Goal: Task Accomplishment & Management: Manage account settings

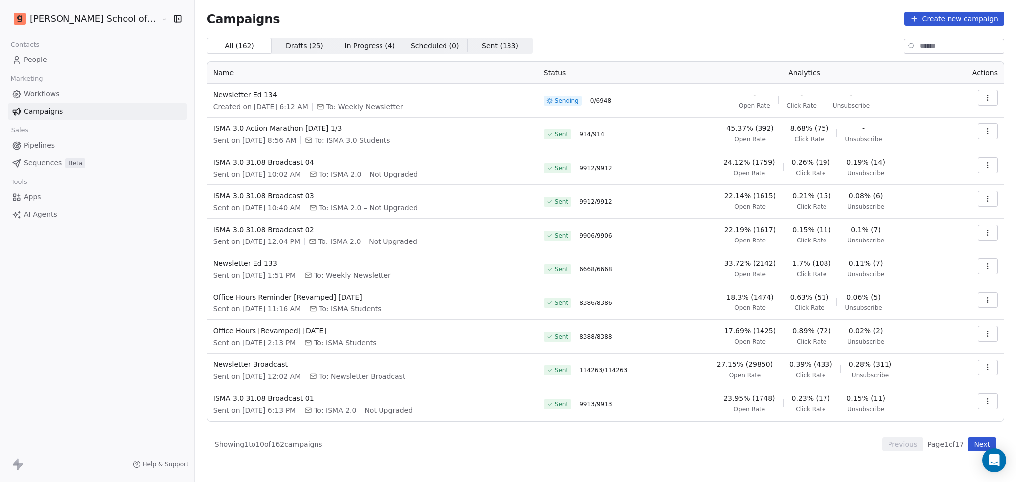
click at [51, 68] on div "Contacts People Marketing Workflows Campaigns Sales Pipelines Sequences Beta To…" at bounding box center [97, 130] width 194 height 185
click at [51, 64] on link "People" at bounding box center [97, 60] width 179 height 16
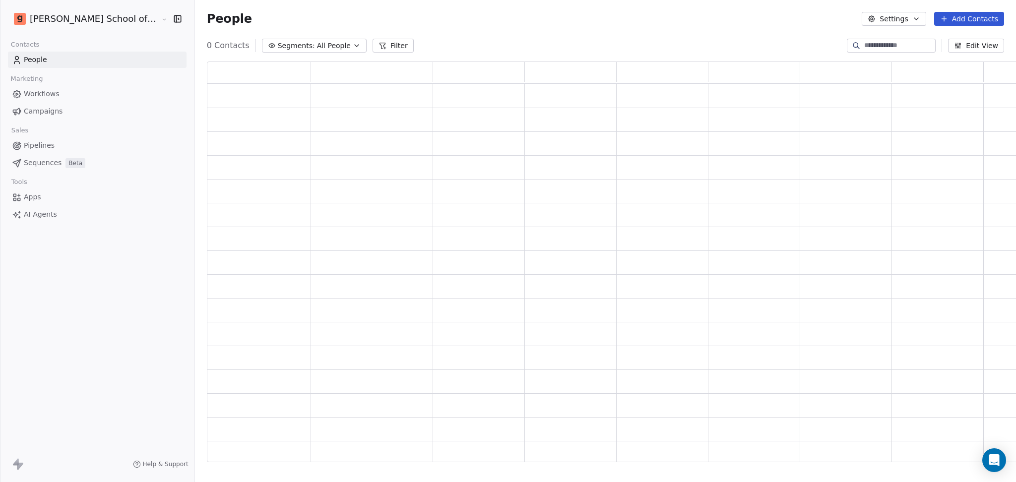
scroll to position [390, 825]
drag, startPoint x: 906, startPoint y: 17, endPoint x: 856, endPoint y: 58, distance: 64.5
click at [906, 16] on button "Settings" at bounding box center [894, 19] width 64 height 14
click at [890, 69] on span "Import" at bounding box center [900, 72] width 23 height 10
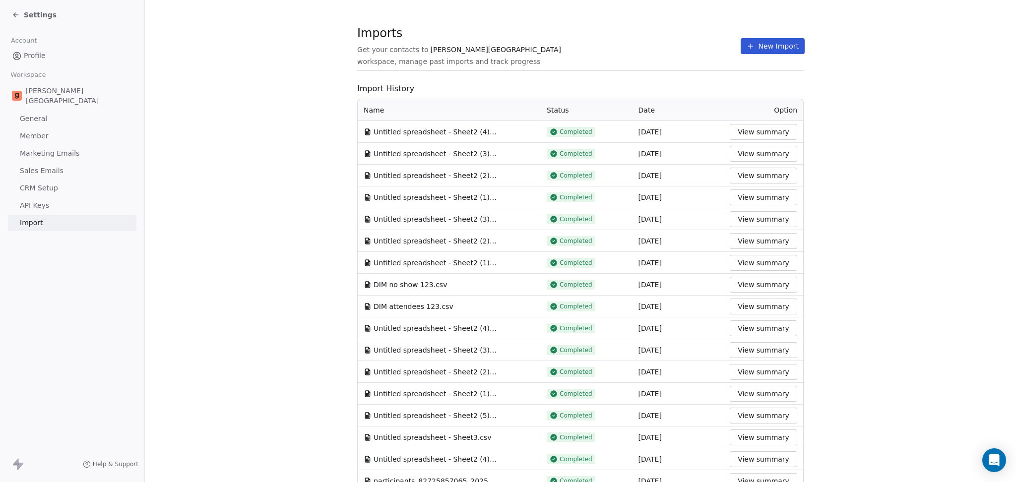
drag, startPoint x: 782, startPoint y: 46, endPoint x: 624, endPoint y: 95, distance: 165.7
click at [782, 45] on button "New Import" at bounding box center [773, 46] width 64 height 16
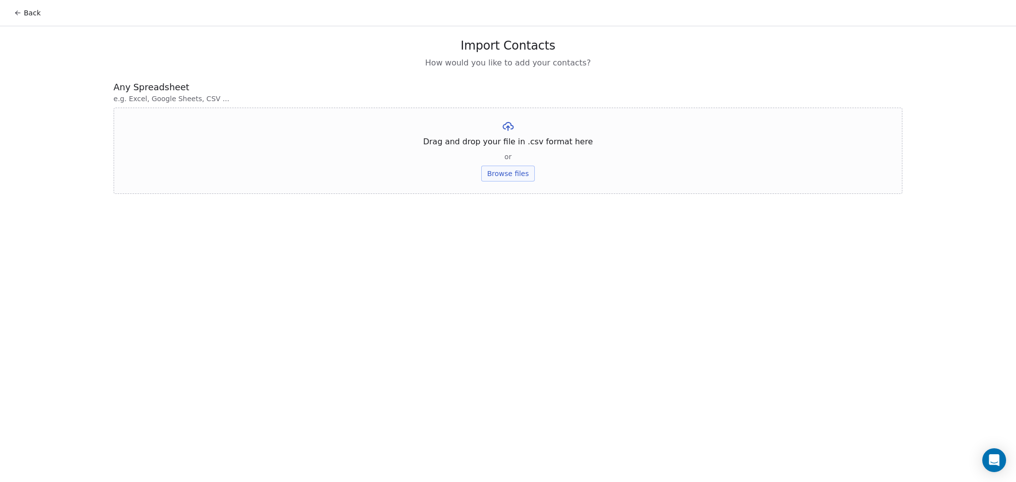
click at [520, 168] on button "Browse files" at bounding box center [508, 174] width 54 height 16
click at [511, 143] on button "Upload" at bounding box center [508, 146] width 36 height 16
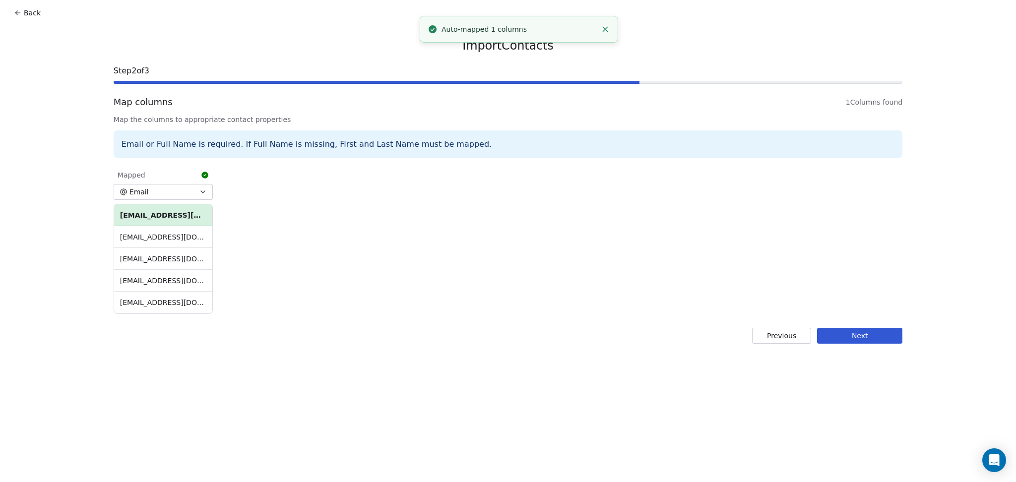
click at [837, 341] on button "Next" at bounding box center [859, 336] width 85 height 16
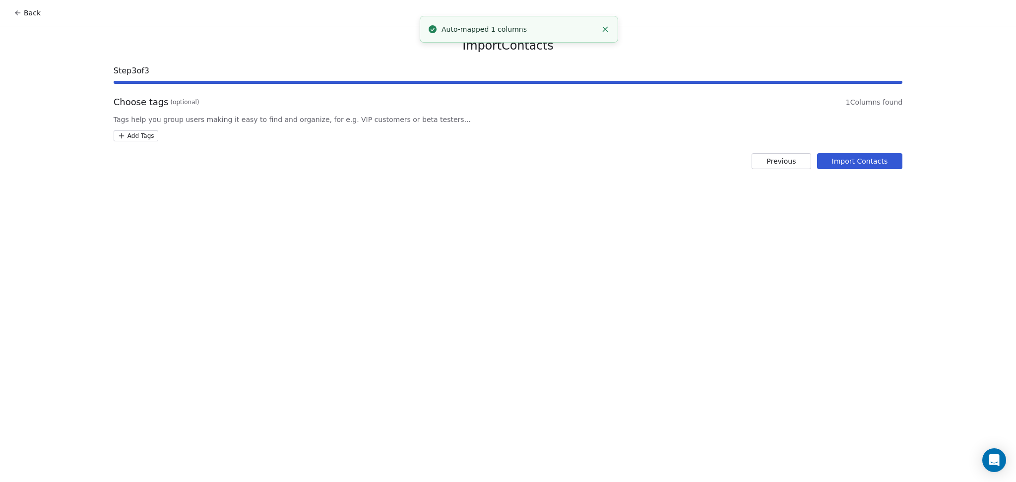
click at [159, 132] on div "Add Tags" at bounding box center [508, 135] width 789 height 11
click at [152, 132] on html "Back Import Contacts Step 3 of 3 Choose tags (optional) 1 Columns found Tags he…" at bounding box center [508, 241] width 1016 height 482
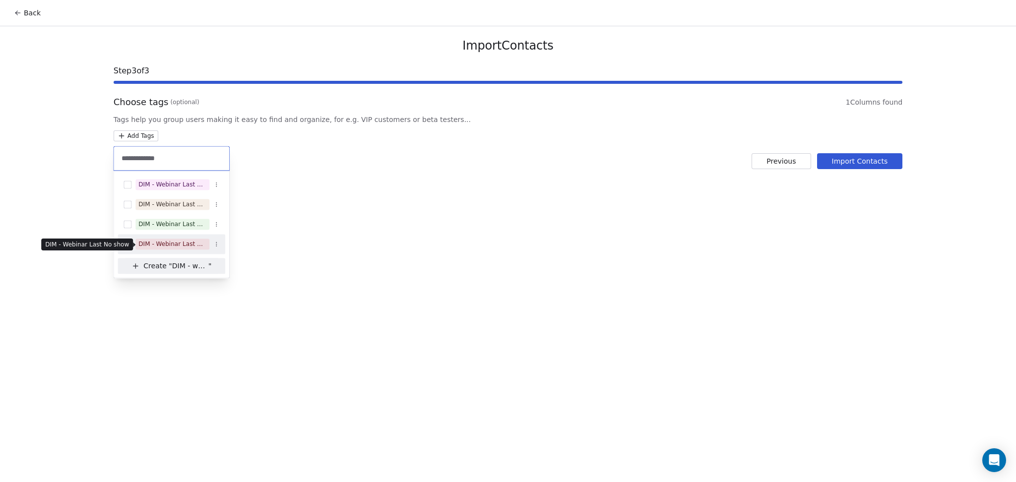
type input "**********"
click at [186, 245] on div "DIM - Webinar Last No show" at bounding box center [172, 244] width 68 height 9
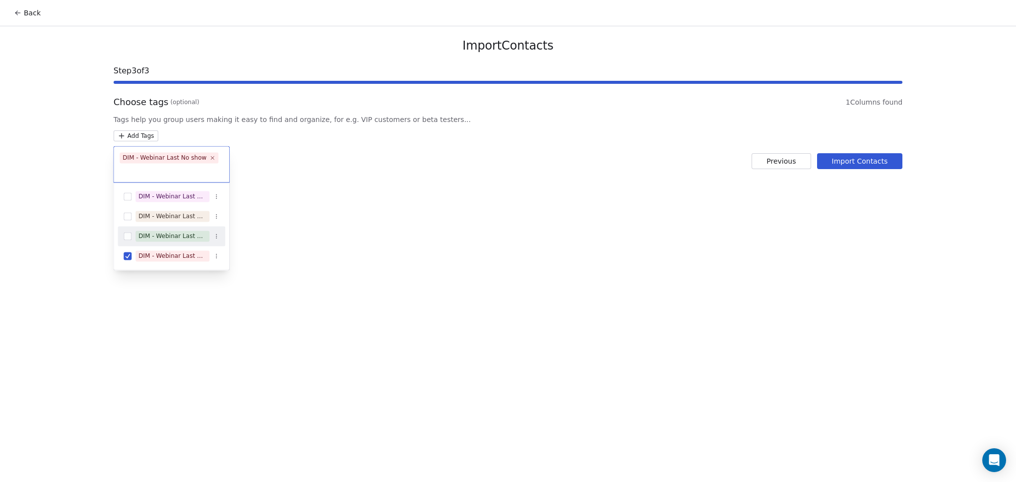
click at [443, 239] on html "Back Import Contacts Step 3 of 3 Choose tags (optional) 1 Columns found Tags he…" at bounding box center [508, 241] width 1016 height 482
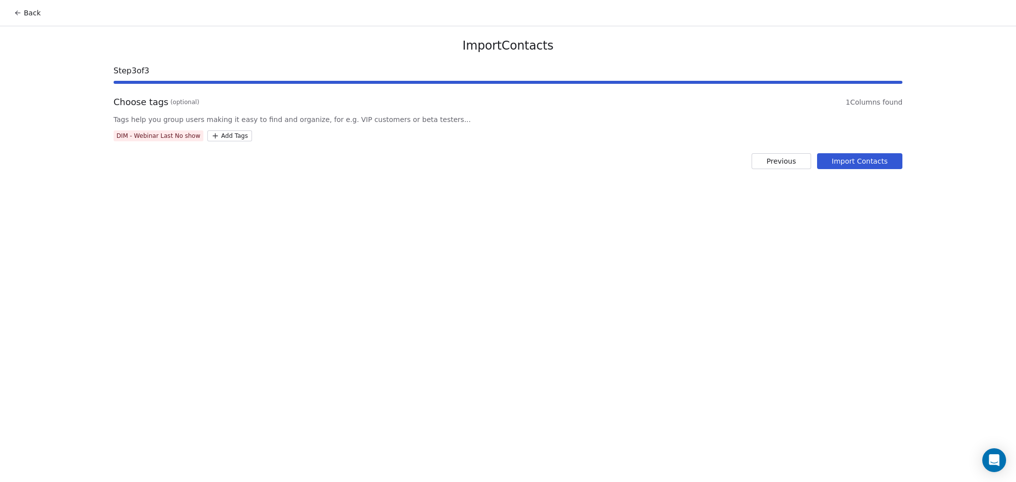
click at [868, 169] on button "Import Contacts" at bounding box center [860, 161] width 86 height 16
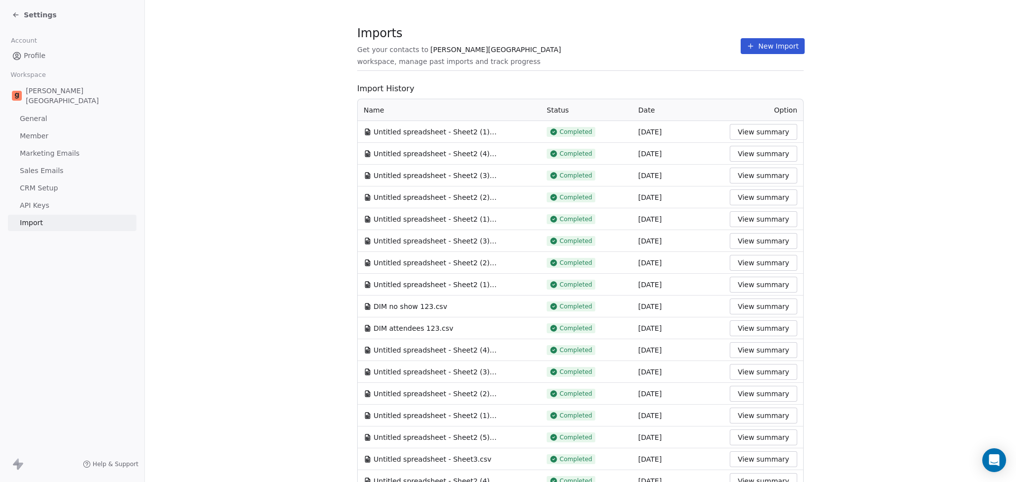
click at [540, 57] on span "workspace, manage past imports and track progress" at bounding box center [448, 62] width 183 height 10
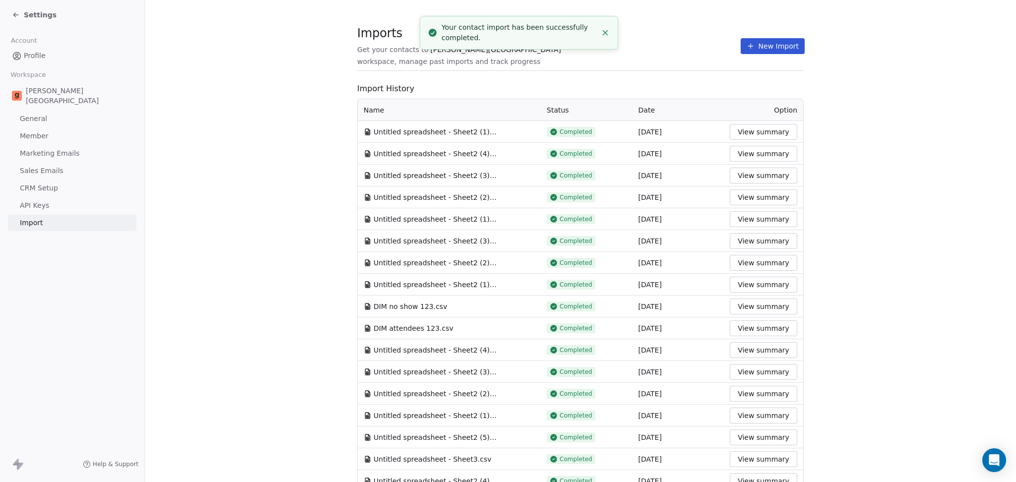
click at [748, 47] on button "New Import" at bounding box center [773, 46] width 64 height 16
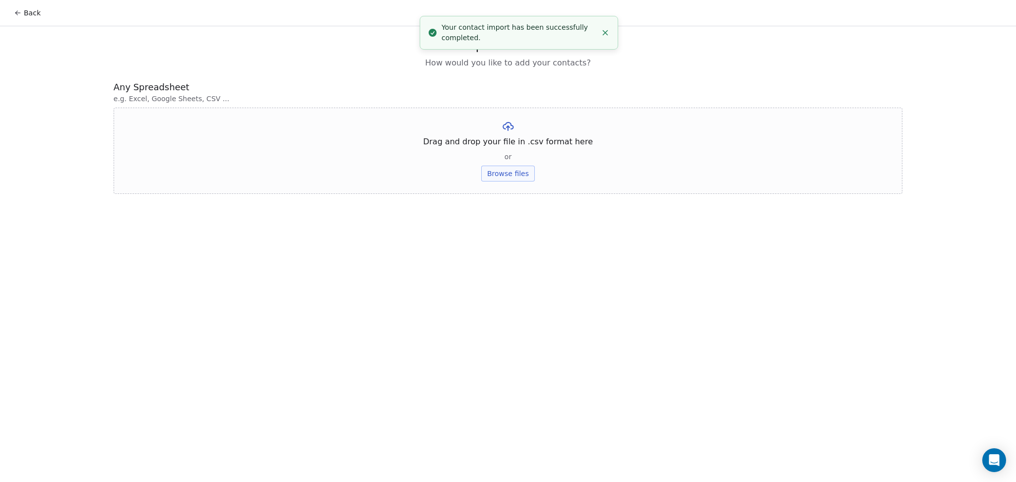
click at [522, 174] on button "Browse files" at bounding box center [508, 174] width 54 height 16
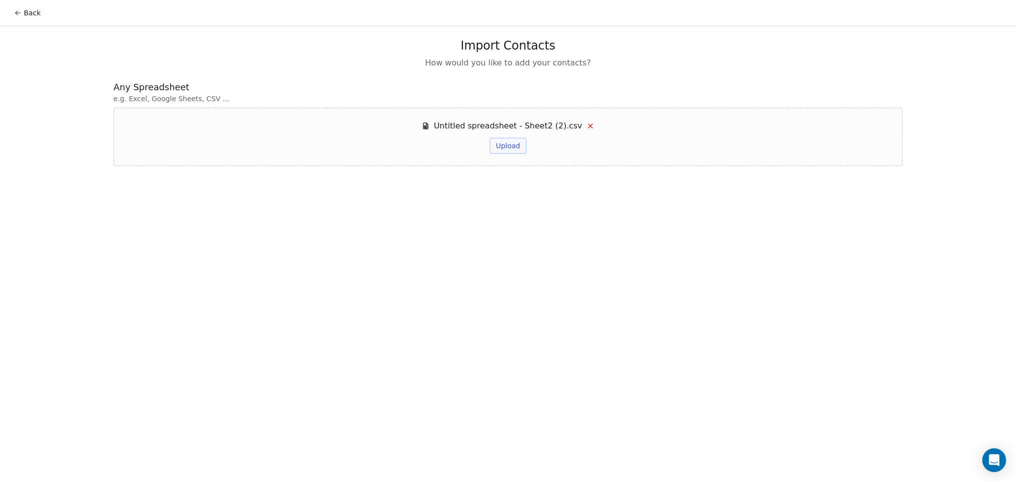
click at [506, 147] on button "Upload" at bounding box center [508, 146] width 36 height 16
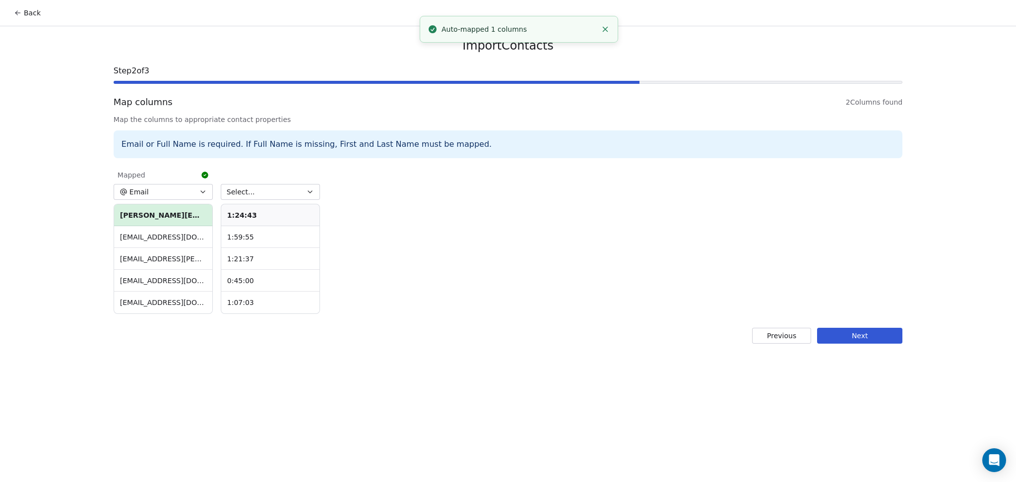
click at [295, 186] on button "Select..." at bounding box center [270, 192] width 99 height 16
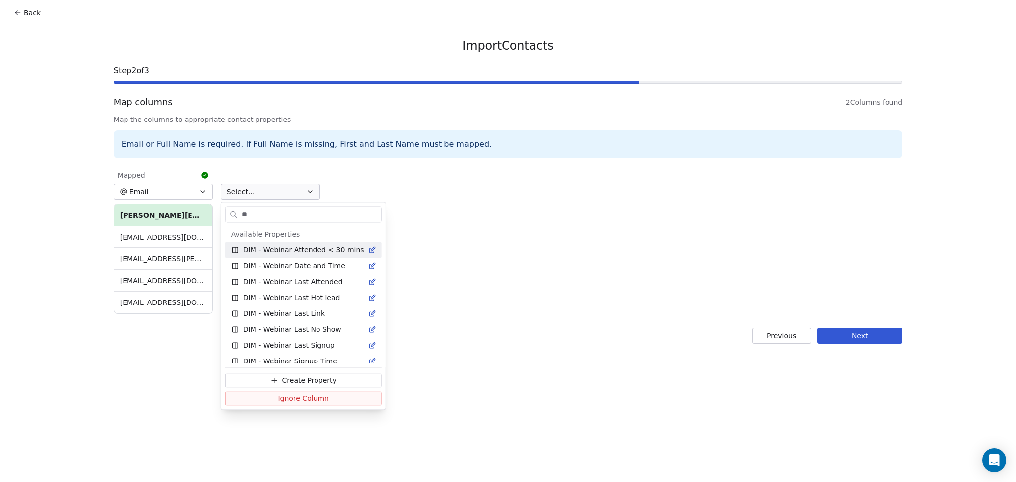
type input "*"
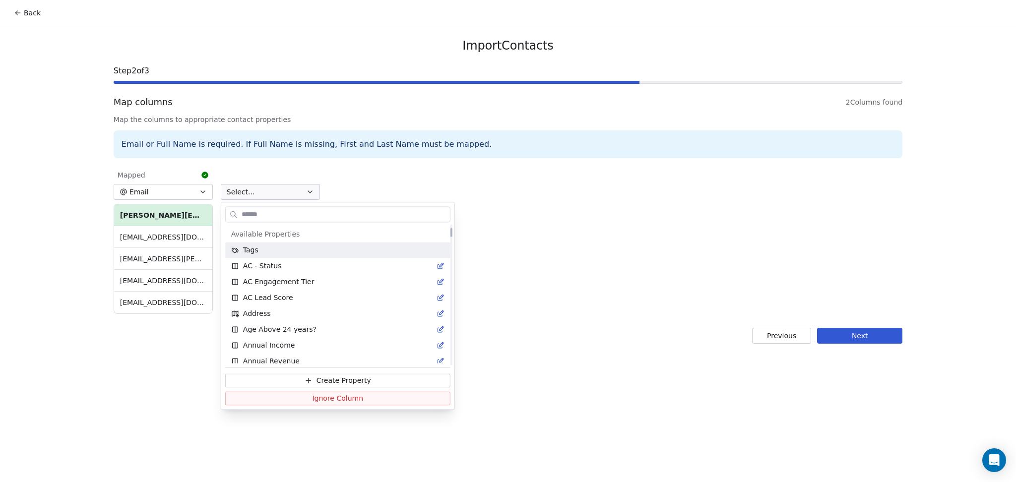
scroll to position [63, 0]
click at [479, 219] on html "Back Import Contacts Step 2 of 3 Map columns 2 Columns found Map the columns to…" at bounding box center [508, 241] width 1016 height 482
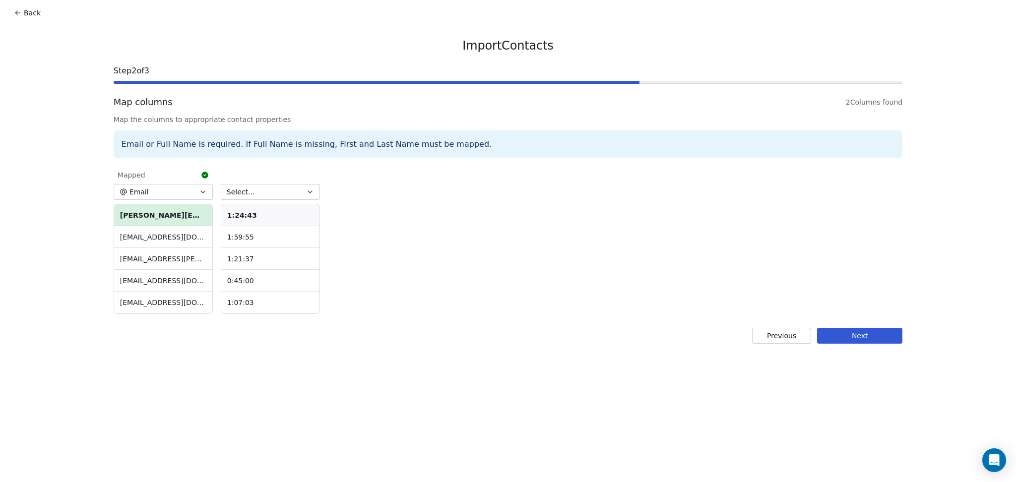
click at [871, 344] on div "Import Contacts Step 2 of 3 Map columns 2 Columns found Map the columns to appr…" at bounding box center [508, 190] width 813 height 329
click at [870, 329] on button "Next" at bounding box center [859, 336] width 85 height 16
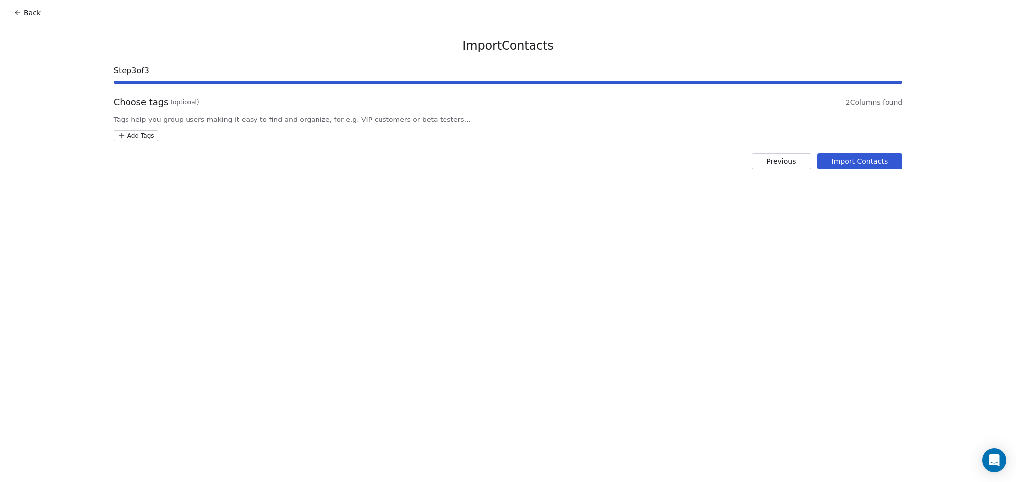
click at [148, 140] on html "Back Import Contacts Step 3 of 3 Choose tags (optional) 2 Columns found Tags he…" at bounding box center [508, 241] width 1016 height 482
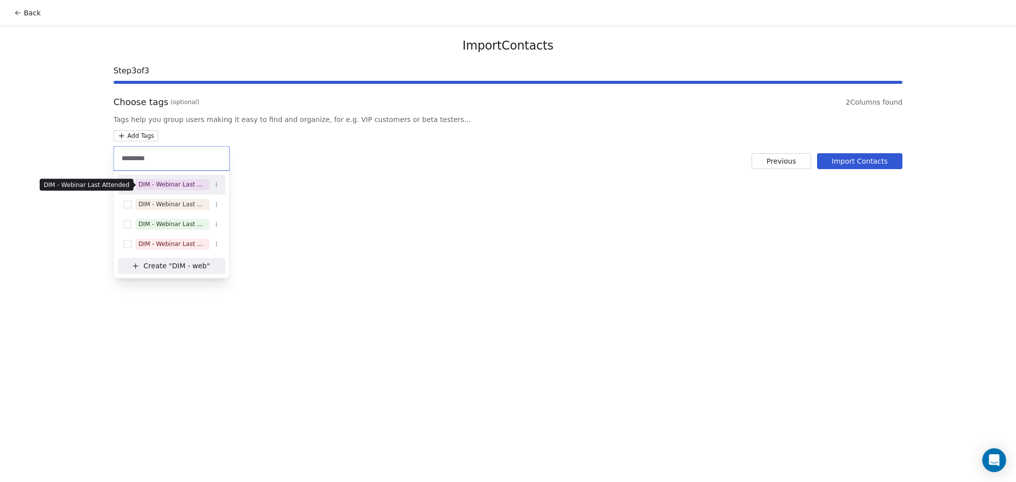
type input "*********"
click at [171, 179] on span "DIM - Webinar Last Attended" at bounding box center [172, 184] width 74 height 11
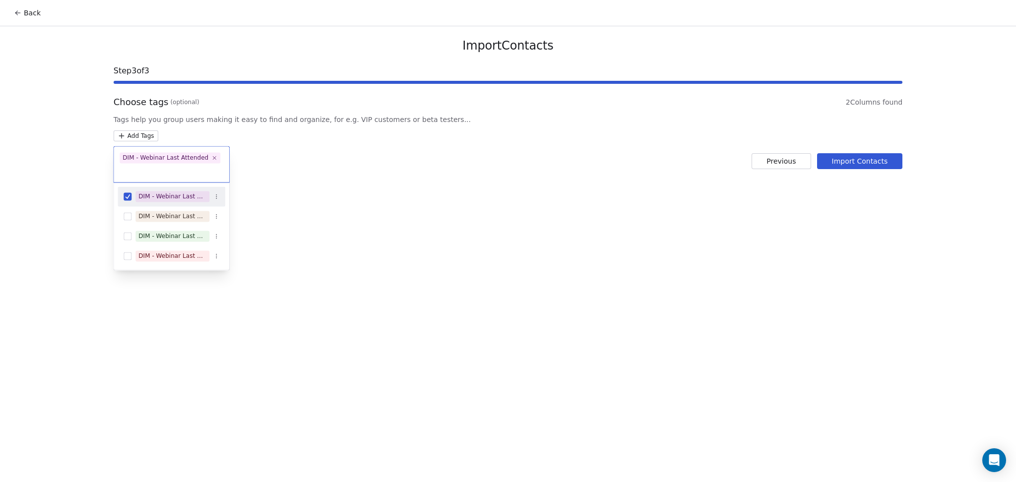
click at [493, 181] on html "Back Import Contacts Step 3 of 3 Choose tags (optional) 2 Columns found Tags he…" at bounding box center [508, 241] width 1016 height 482
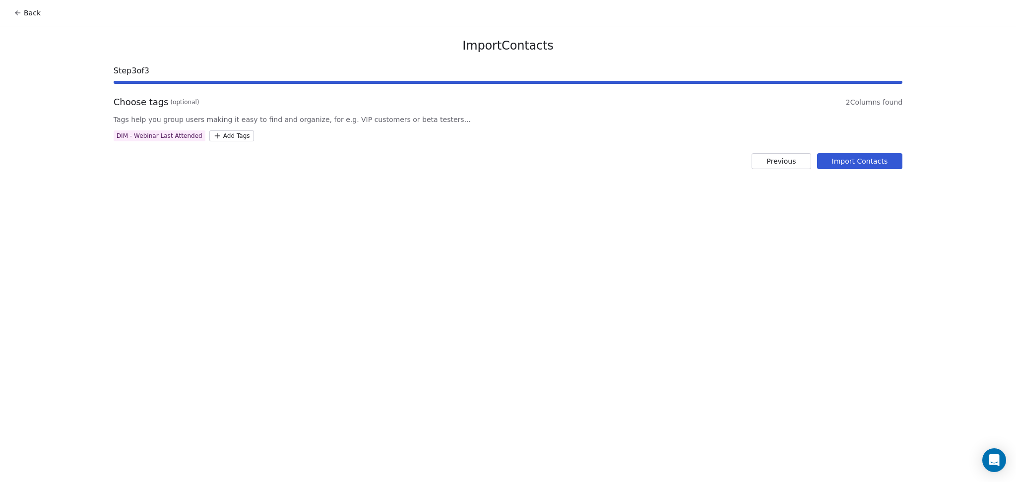
click at [863, 164] on button "Import Contacts" at bounding box center [860, 161] width 86 height 16
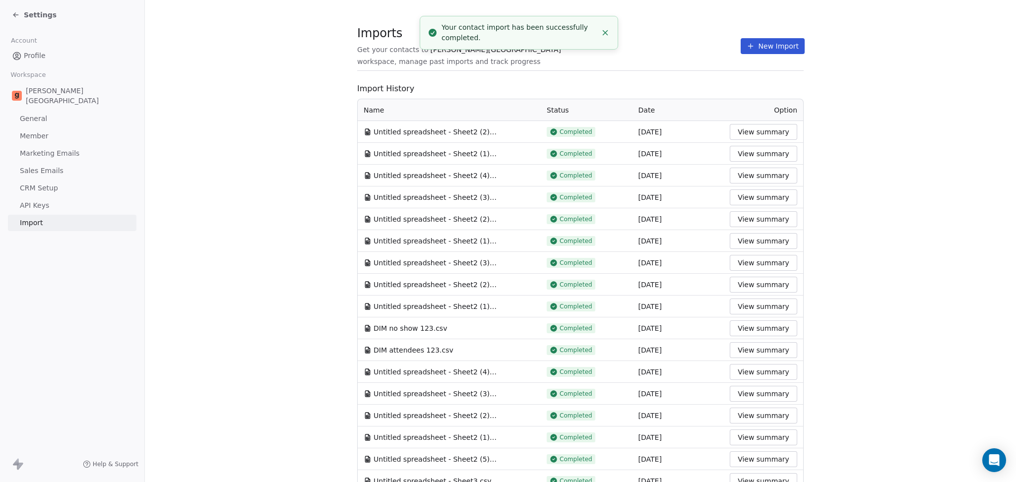
click at [625, 66] on section "Imports Get your contacts to [PERSON_NAME] School workspace, manage past import…" at bounding box center [580, 51] width 446 height 39
click at [758, 37] on section "Imports Get your contacts to [PERSON_NAME] School workspace, manage past import…" at bounding box center [580, 51] width 446 height 39
click at [748, 42] on button "New Import" at bounding box center [773, 46] width 64 height 16
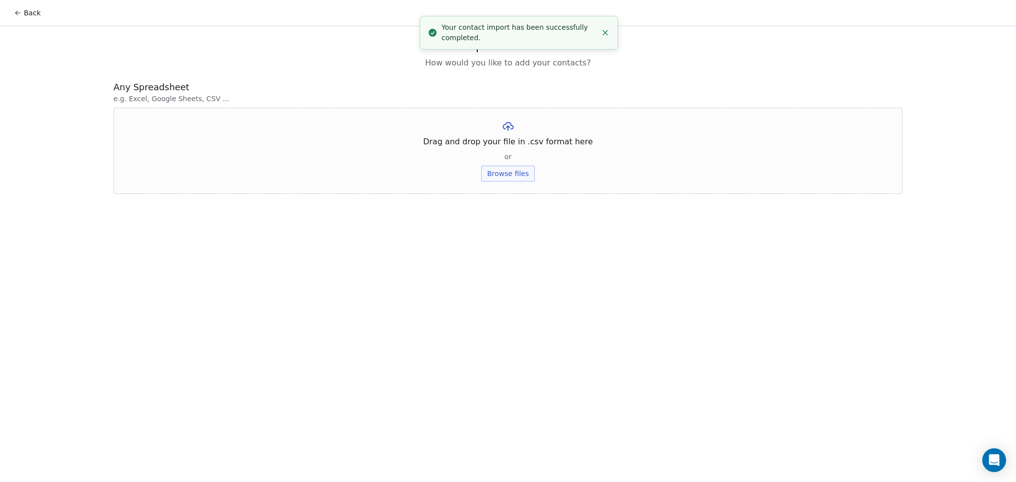
click at [501, 171] on button "Browse files" at bounding box center [508, 174] width 54 height 16
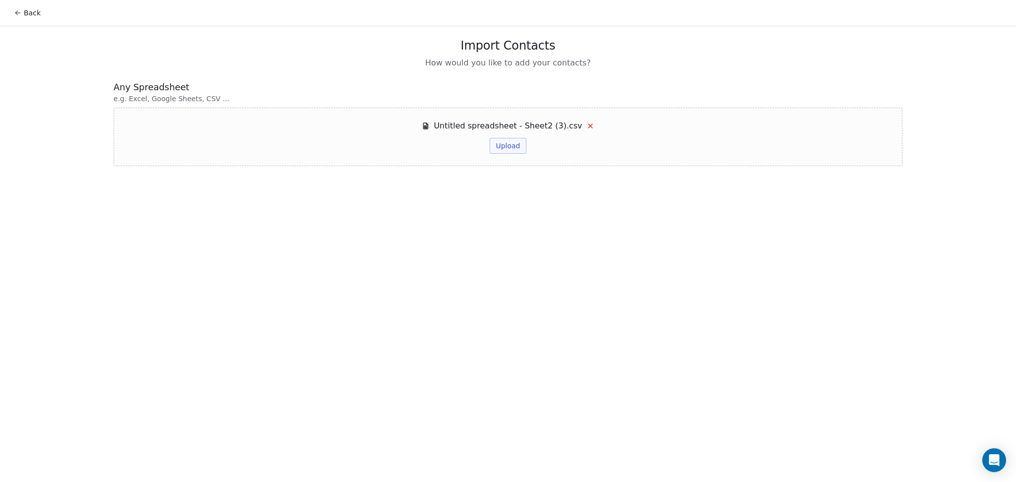
click at [505, 142] on button "Upload" at bounding box center [508, 146] width 36 height 16
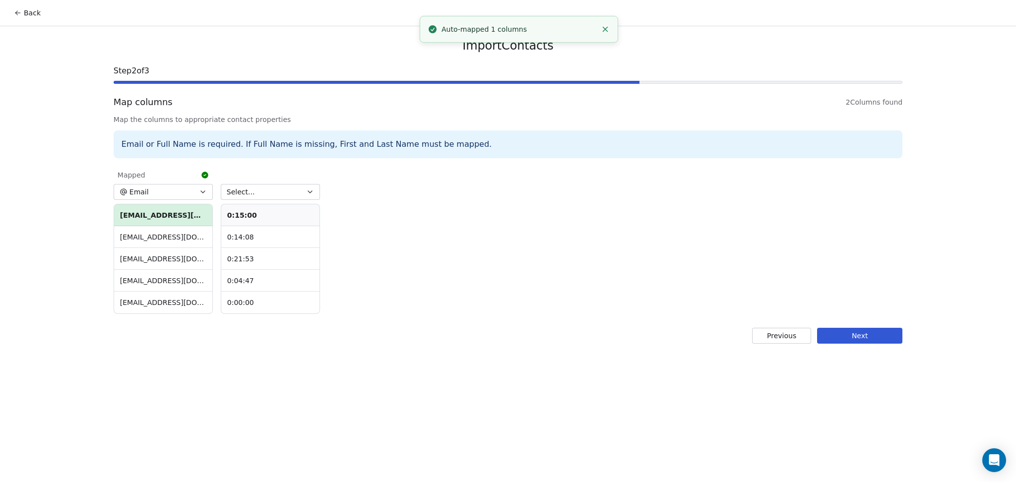
click at [860, 343] on button "Next" at bounding box center [859, 336] width 85 height 16
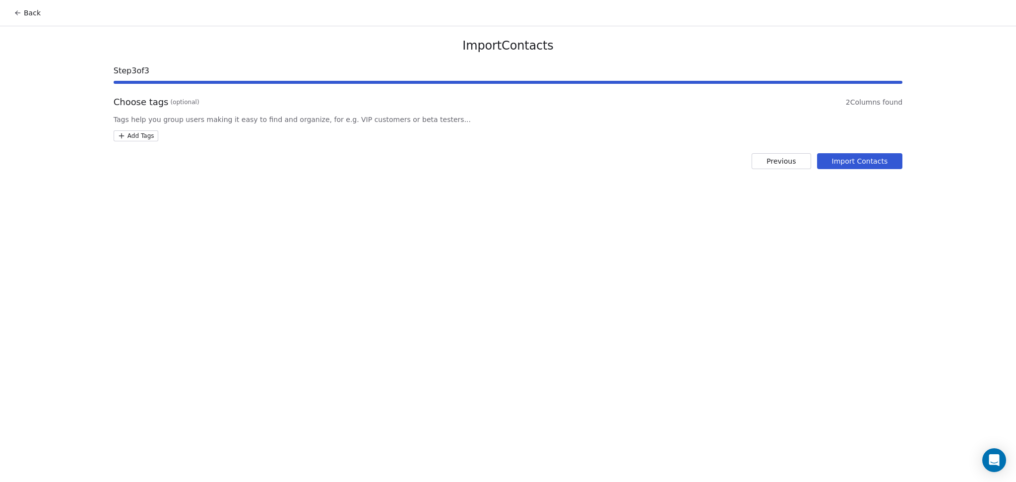
click at [133, 130] on html "Back Import Contacts Step 3 of 3 Choose tags (optional) 2 Columns found Tags he…" at bounding box center [508, 241] width 1016 height 482
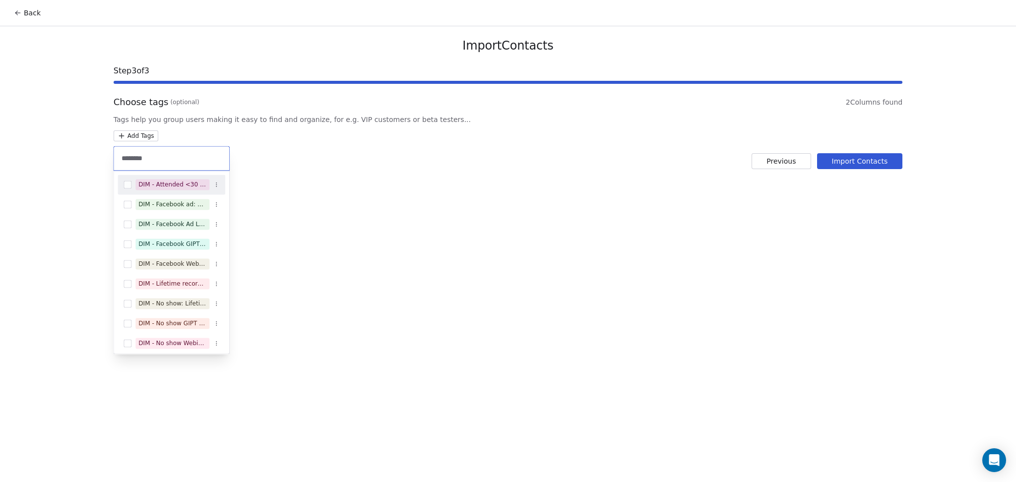
type input "********"
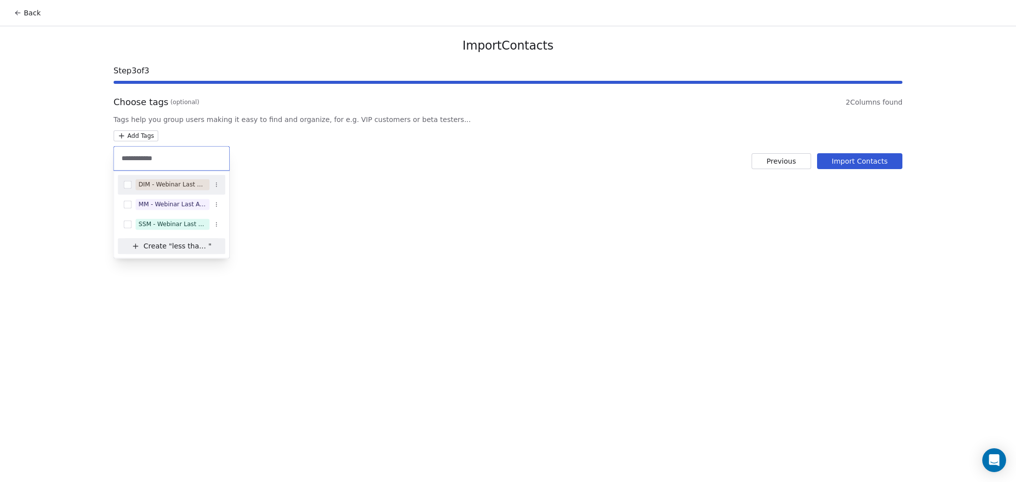
type input "**********"
click at [180, 184] on div "DIM - Webinar Last Attended (Less Than 30 mins)" at bounding box center [172, 184] width 68 height 9
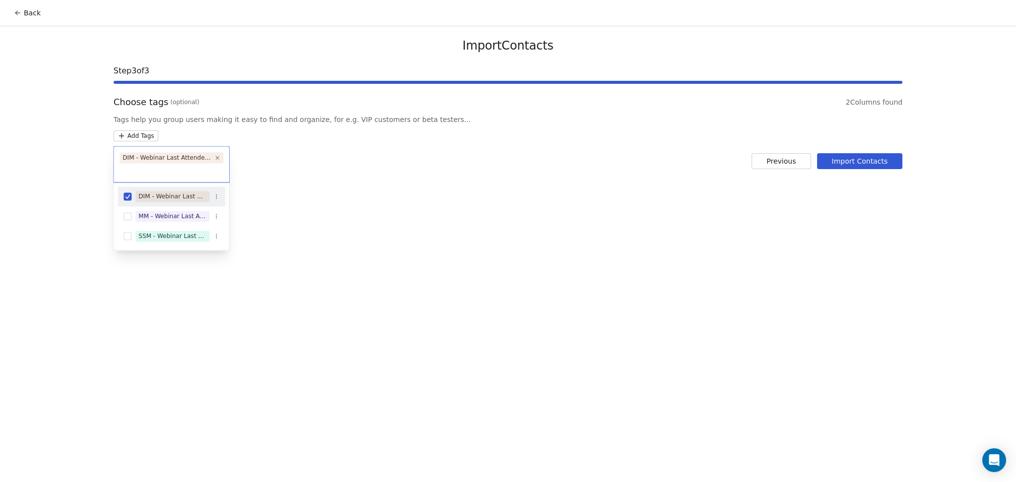
click at [654, 160] on html "Back Import Contacts Step 3 of 3 Choose tags (optional) 2 Columns found Tags he…" at bounding box center [508, 241] width 1016 height 482
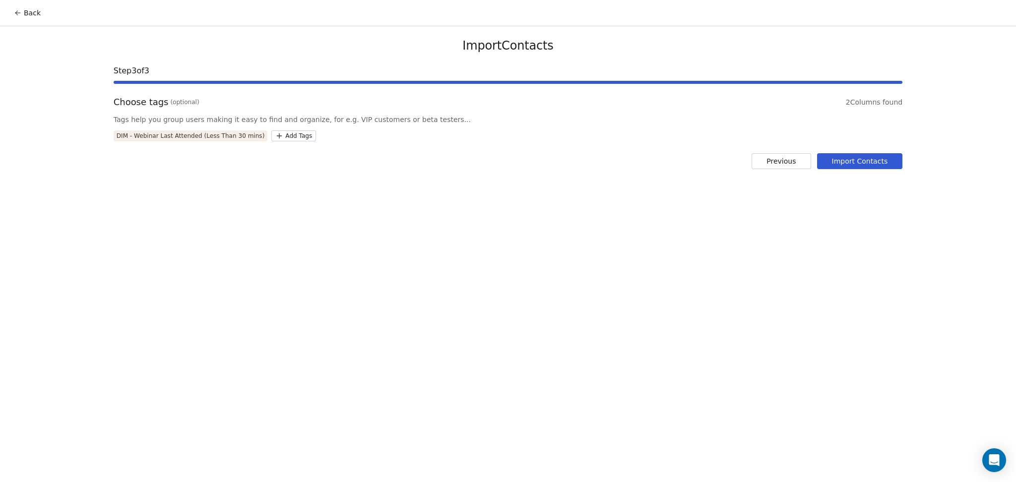
click at [864, 161] on button "Import Contacts" at bounding box center [860, 161] width 86 height 16
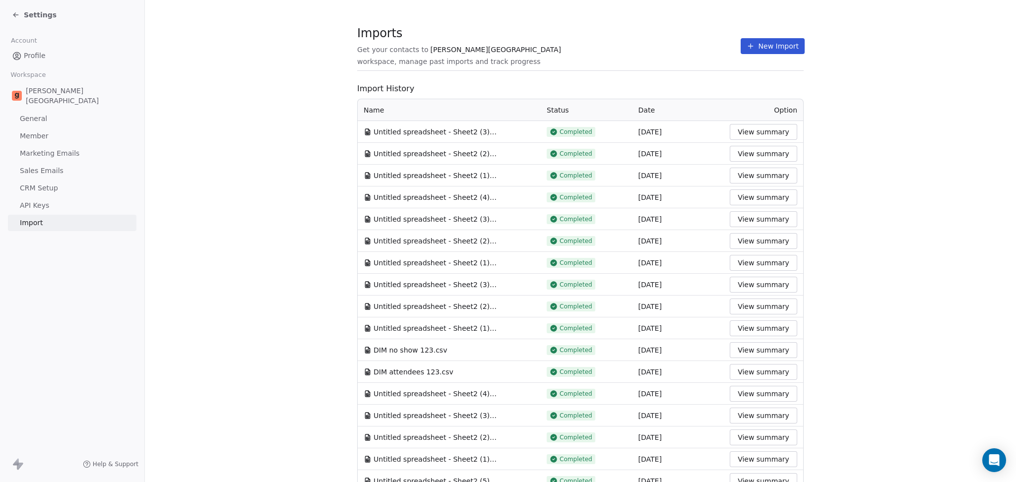
click at [704, 52] on div "Imports Get your contacts to [PERSON_NAME] School workspace, manage past import…" at bounding box center [580, 46] width 446 height 17
click at [782, 47] on button "New Import" at bounding box center [773, 46] width 64 height 16
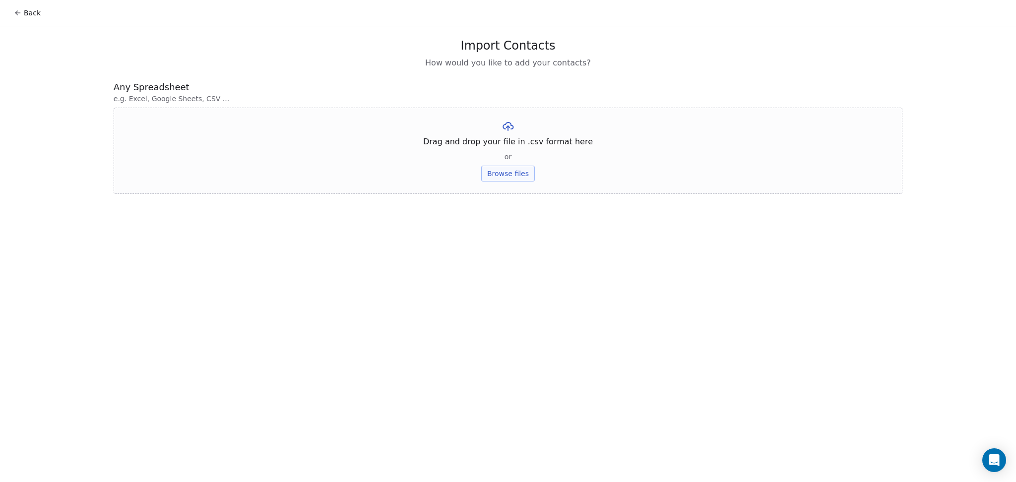
drag, startPoint x: 521, startPoint y: 161, endPoint x: 509, endPoint y: 174, distance: 17.6
click at [520, 161] on div "Drag and drop your file in .csv format here or Browse files" at bounding box center [508, 151] width 789 height 86
click at [508, 175] on button "Browse files" at bounding box center [508, 174] width 54 height 16
drag, startPoint x: 498, startPoint y: 152, endPoint x: 522, endPoint y: 79, distance: 76.9
click at [498, 151] on button "Upload" at bounding box center [508, 146] width 36 height 16
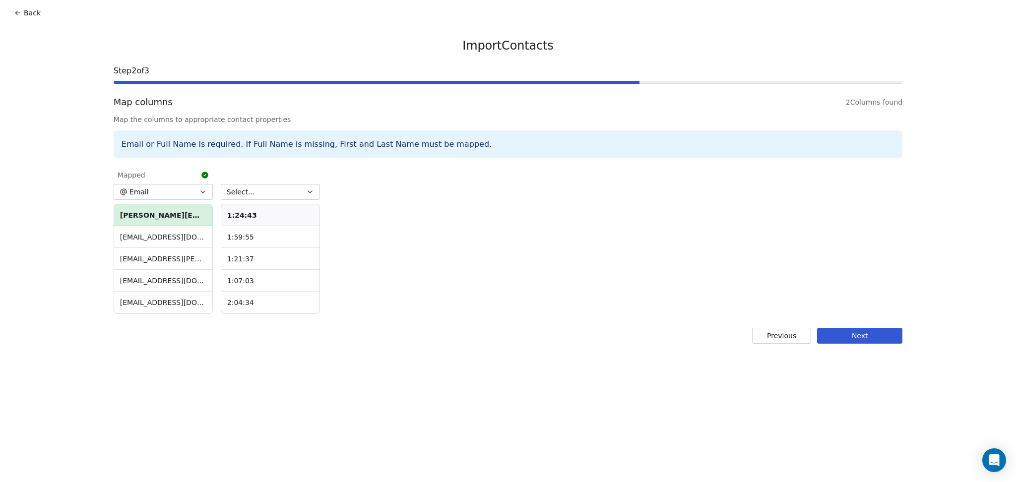
click at [826, 336] on button "Next" at bounding box center [859, 336] width 85 height 16
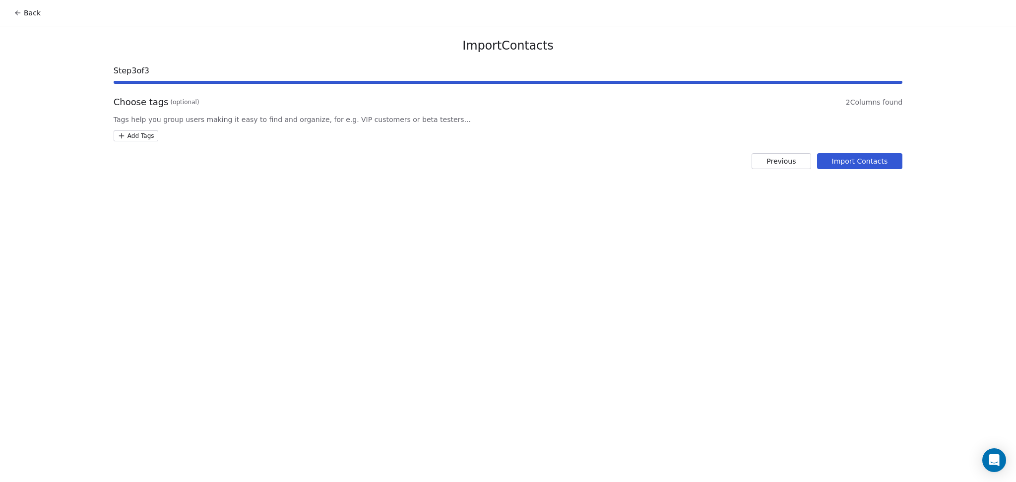
click at [148, 139] on html "Back Import Contacts Step 3 of 3 Choose tags (optional) 2 Columns found Tags he…" at bounding box center [508, 241] width 1016 height 482
type input "**********"
click at [177, 185] on div "DIM - Webinar Last Hot Lead" at bounding box center [172, 184] width 68 height 9
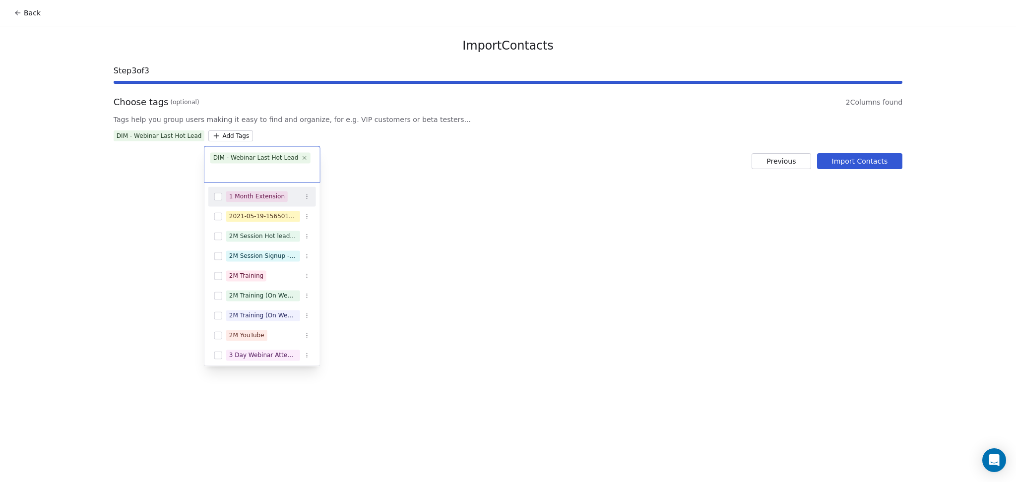
click at [495, 184] on html "Back Import Contacts Step 3 of 3 Choose tags (optional) 2 Columns found Tags he…" at bounding box center [508, 241] width 1016 height 482
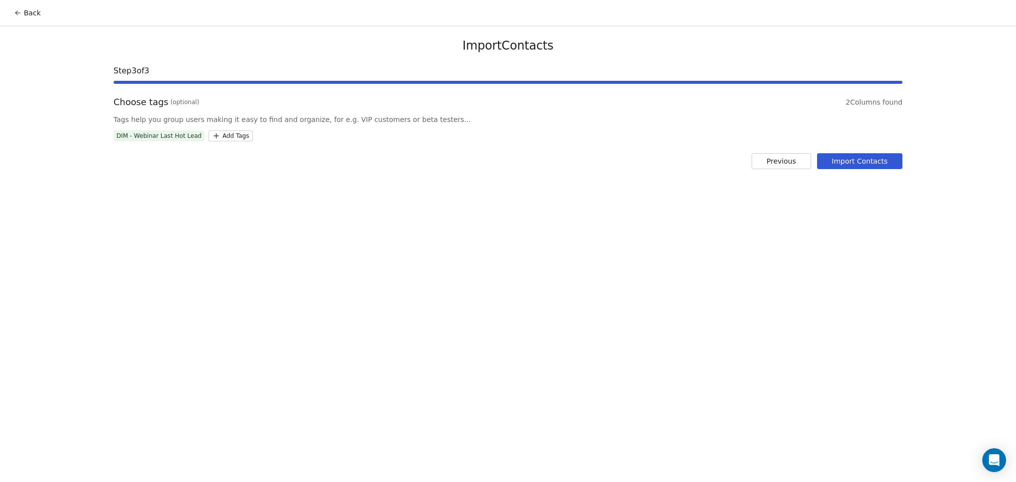
click at [888, 162] on button "Import Contacts" at bounding box center [860, 161] width 86 height 16
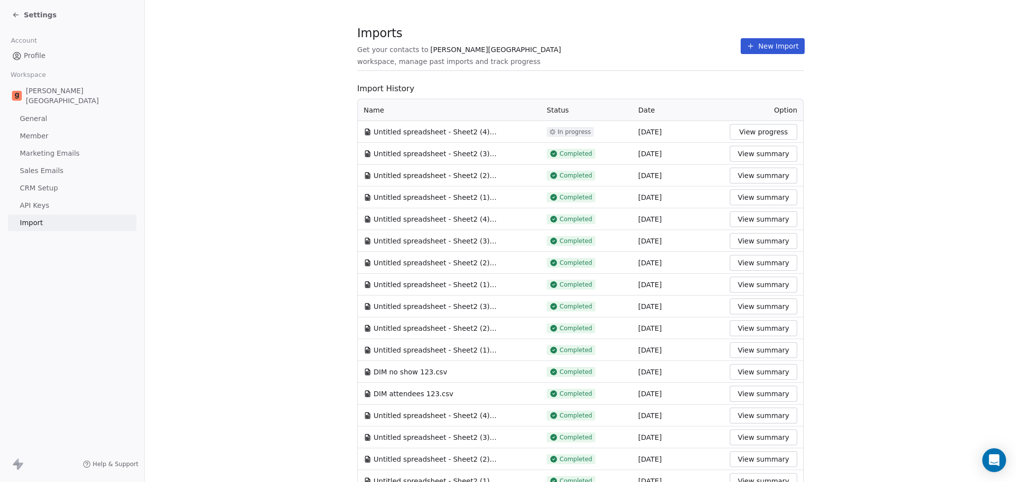
click at [670, 51] on div "Imports Get your contacts to [PERSON_NAME] School workspace, manage past import…" at bounding box center [580, 46] width 446 height 17
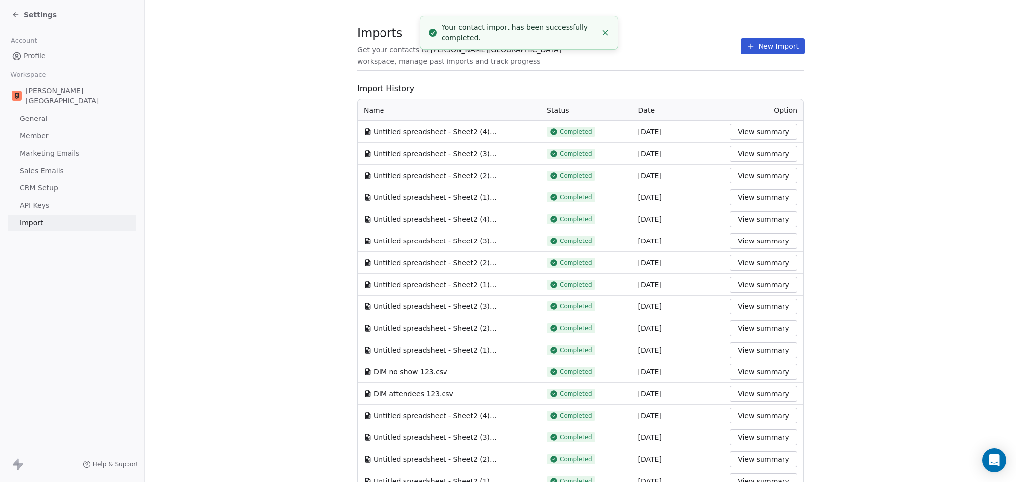
click at [751, 44] on icon at bounding box center [751, 46] width 0 height 4
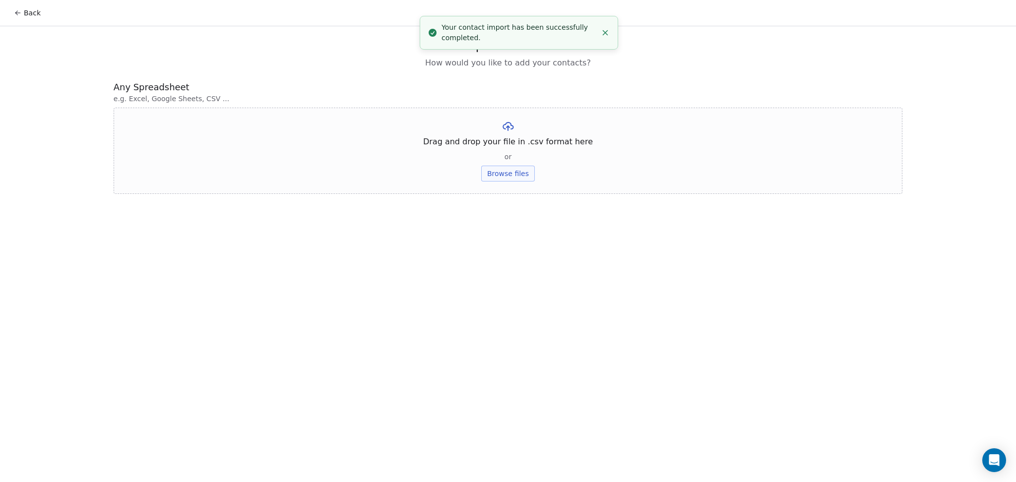
click at [502, 175] on button "Browse files" at bounding box center [508, 174] width 54 height 16
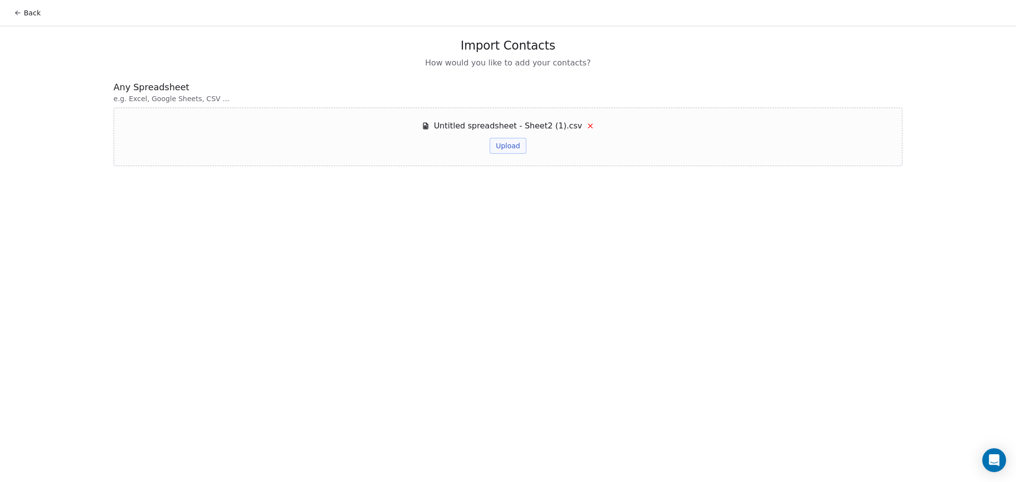
click at [523, 144] on button "Upload" at bounding box center [508, 146] width 36 height 16
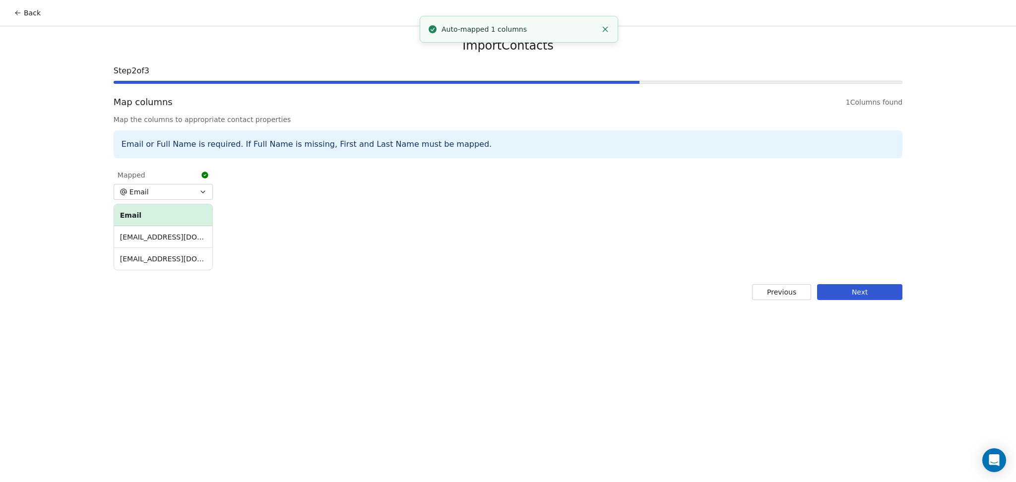
click at [869, 290] on button "Next" at bounding box center [859, 292] width 85 height 16
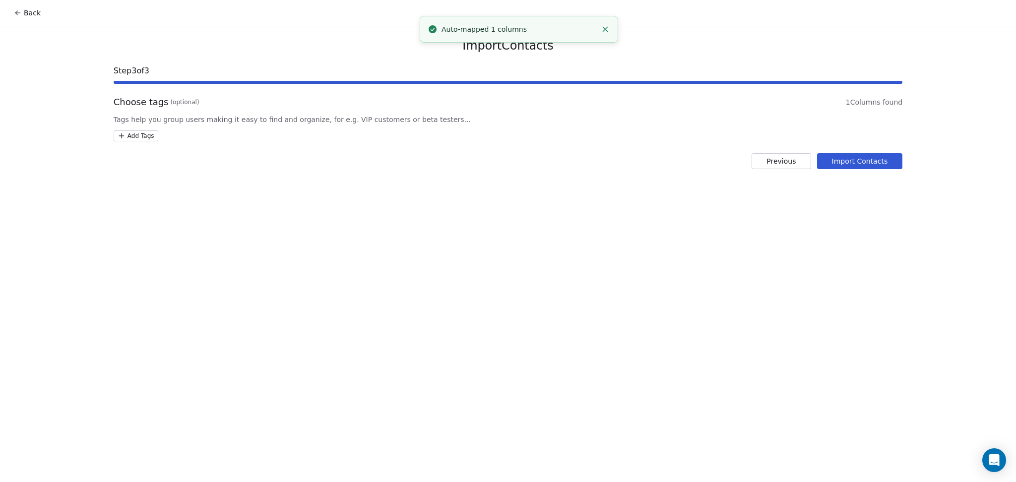
click at [147, 135] on html "Back Import Contacts Step 3 of 3 Choose tags (optional) 1 Columns found Tags he…" at bounding box center [508, 241] width 1016 height 482
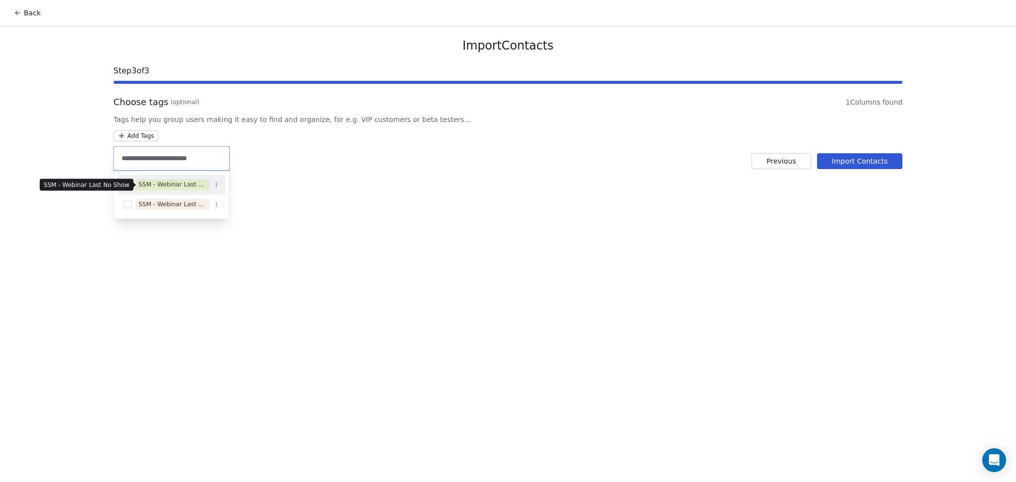
type input "**********"
click at [163, 186] on div "SSM - Webinar Last No Show" at bounding box center [172, 184] width 68 height 9
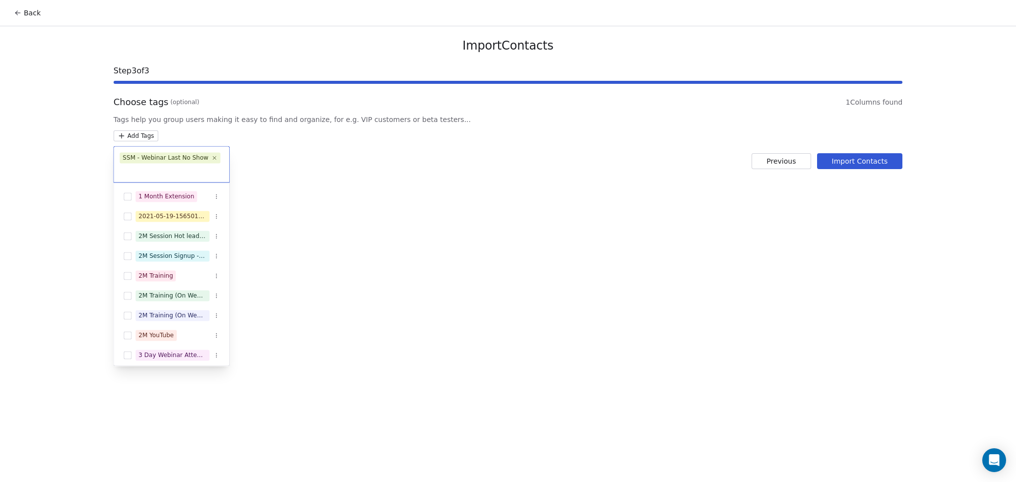
click at [347, 190] on html "Back Import Contacts Step 3 of 3 Choose tags (optional) 1 Columns found Tags he…" at bounding box center [508, 241] width 1016 height 482
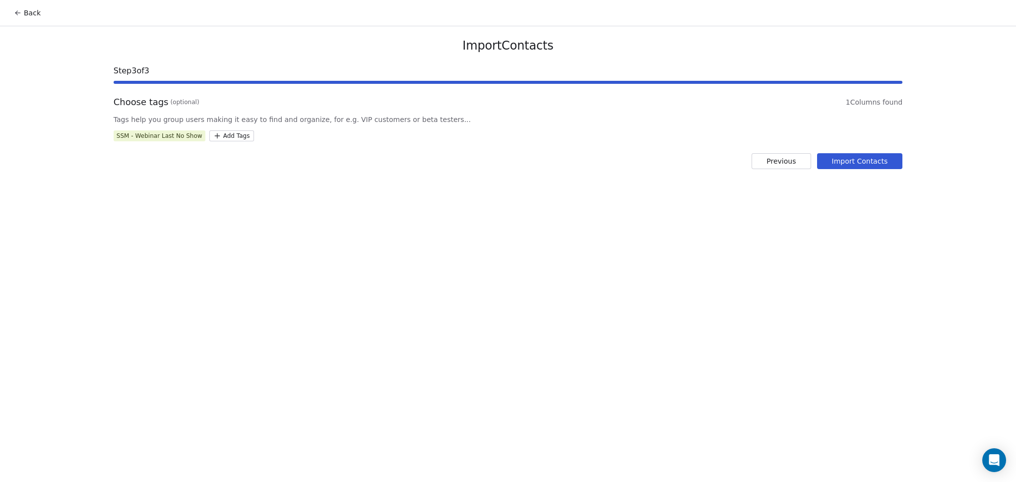
click at [865, 161] on button "Import Contacts" at bounding box center [860, 161] width 86 height 16
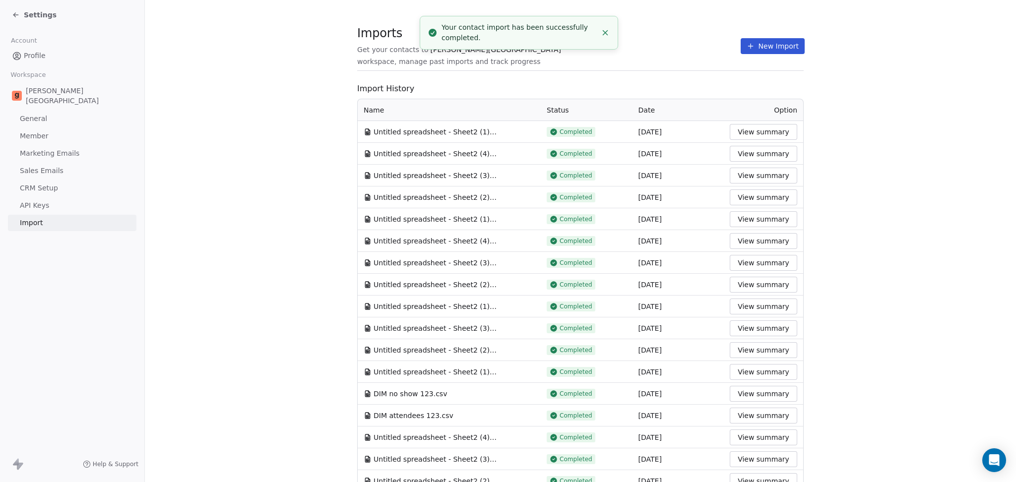
click at [416, 71] on div "Imports Get your contacts to [PERSON_NAME] School workspace, manage past import…" at bounding box center [580, 371] width 446 height 679
click at [743, 35] on section "Imports Get your contacts to [PERSON_NAME] School workspace, manage past import…" at bounding box center [580, 51] width 446 height 39
click at [741, 41] on button "New Import" at bounding box center [773, 46] width 64 height 16
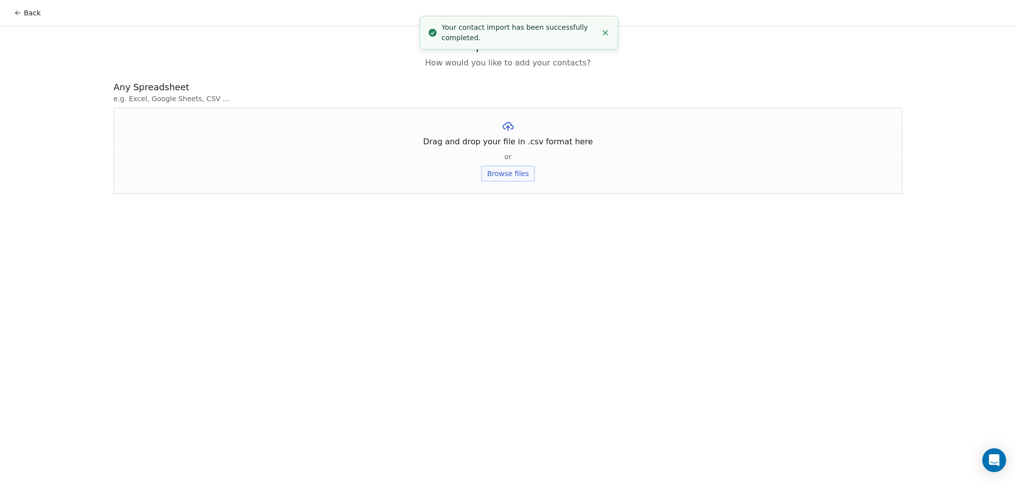
click at [532, 178] on button "Browse files" at bounding box center [508, 174] width 54 height 16
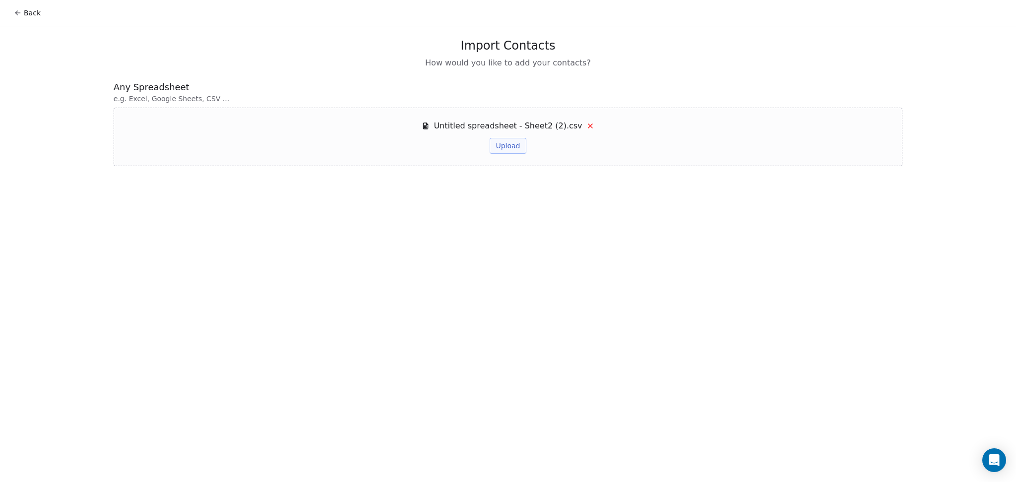
click at [510, 144] on button "Upload" at bounding box center [508, 146] width 36 height 16
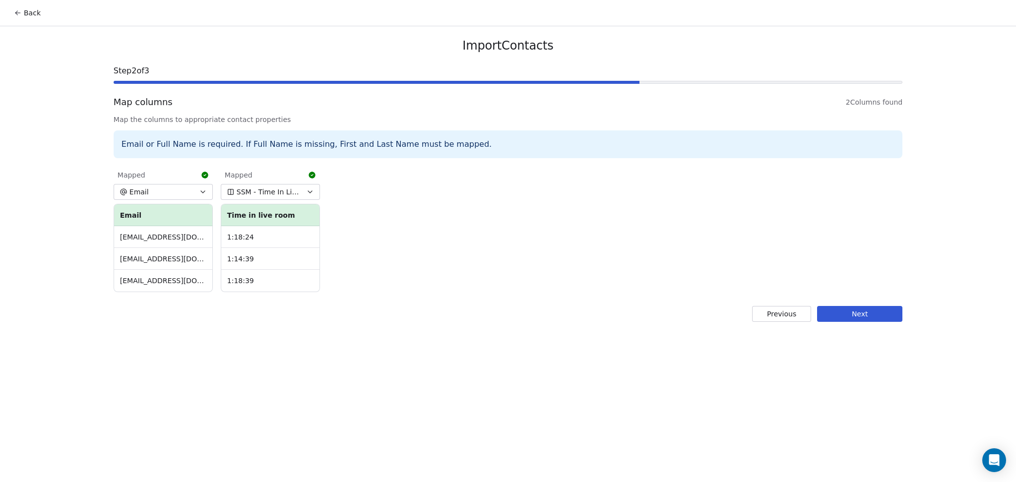
click at [842, 320] on button "Next" at bounding box center [859, 314] width 85 height 16
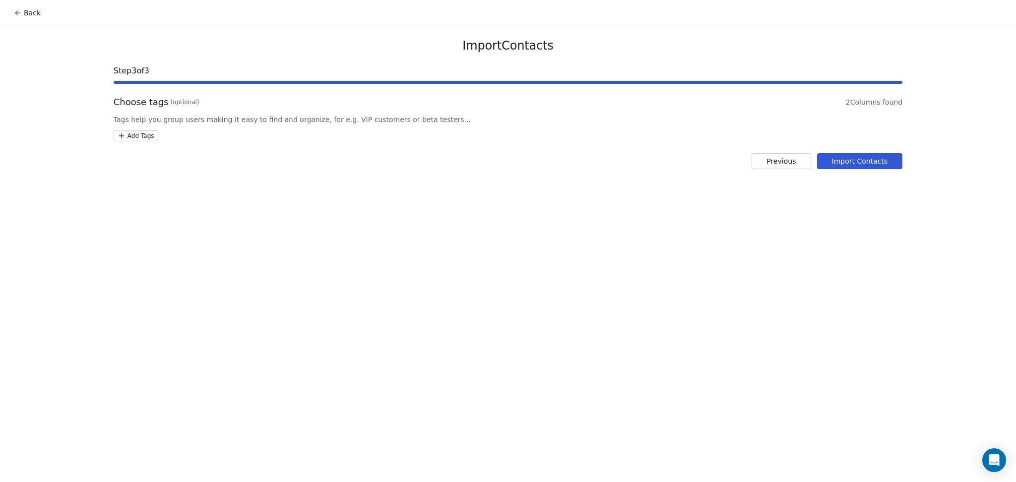
click at [152, 135] on html "Back Import Contacts Step 3 of 3 Choose tags (optional) 2 Columns found Tags he…" at bounding box center [508, 241] width 1016 height 482
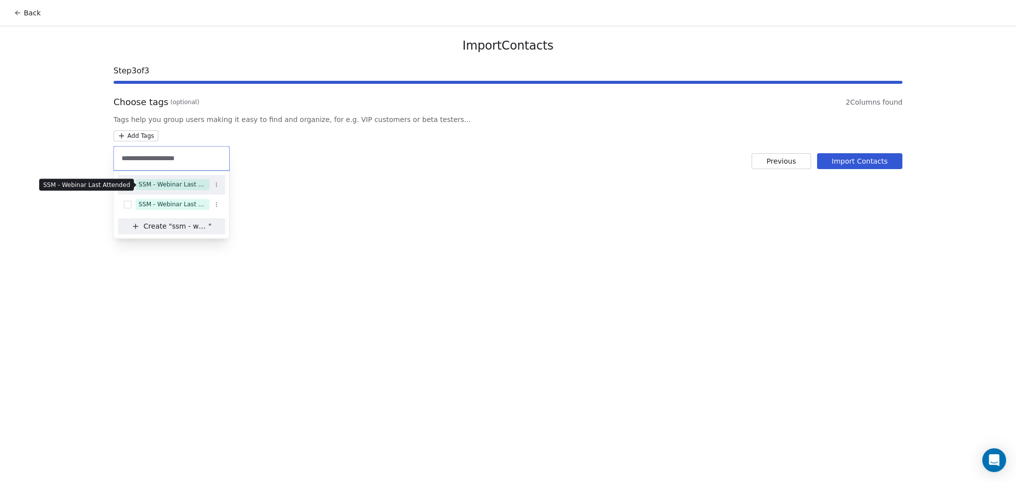
type input "**********"
click at [176, 187] on div "SSM - Webinar Last Attended" at bounding box center [172, 184] width 68 height 9
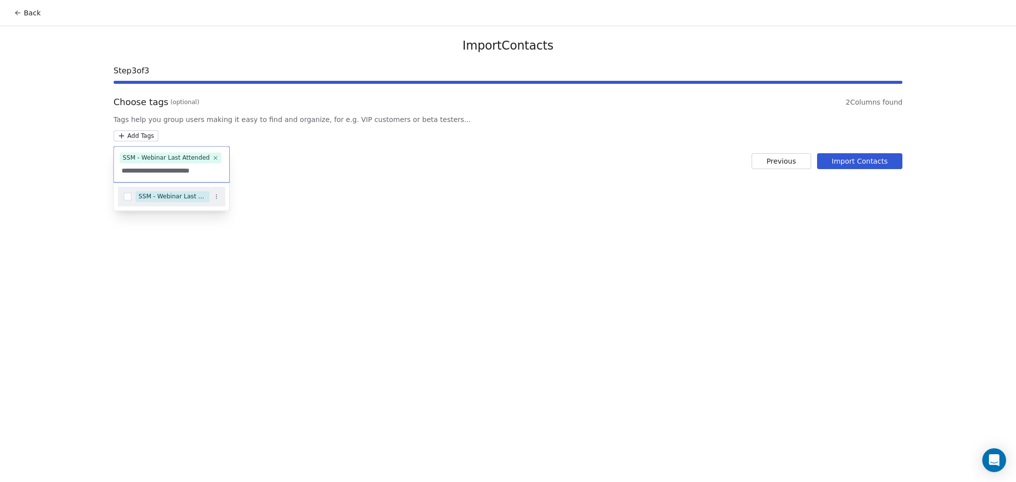
type input "**********"
click at [199, 191] on span "SSM - Webinar Last Hot Lead" at bounding box center [172, 196] width 74 height 11
click at [348, 167] on html "Back Import Contacts Step 3 of 3 Choose tags (optional) 2 Columns found Tags he…" at bounding box center [508, 241] width 1016 height 482
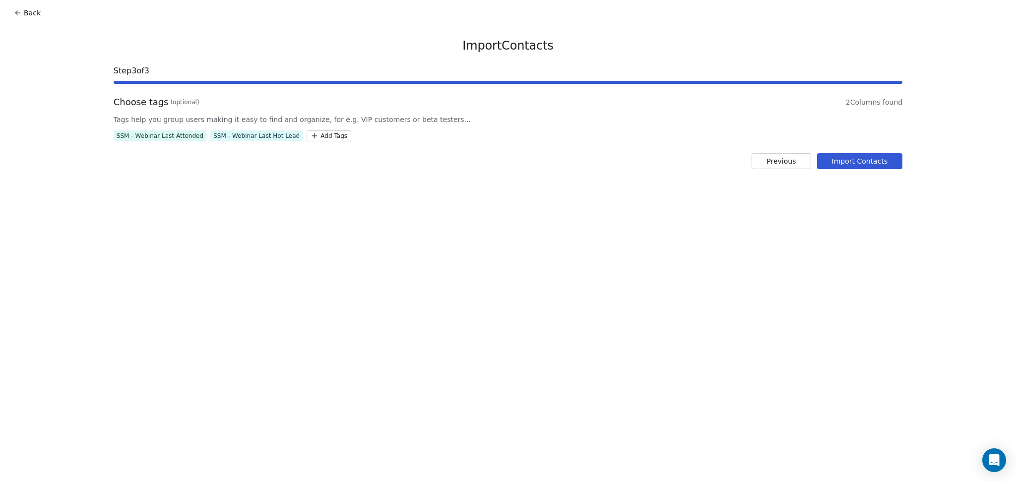
click at [848, 163] on button "Import Contacts" at bounding box center [860, 161] width 86 height 16
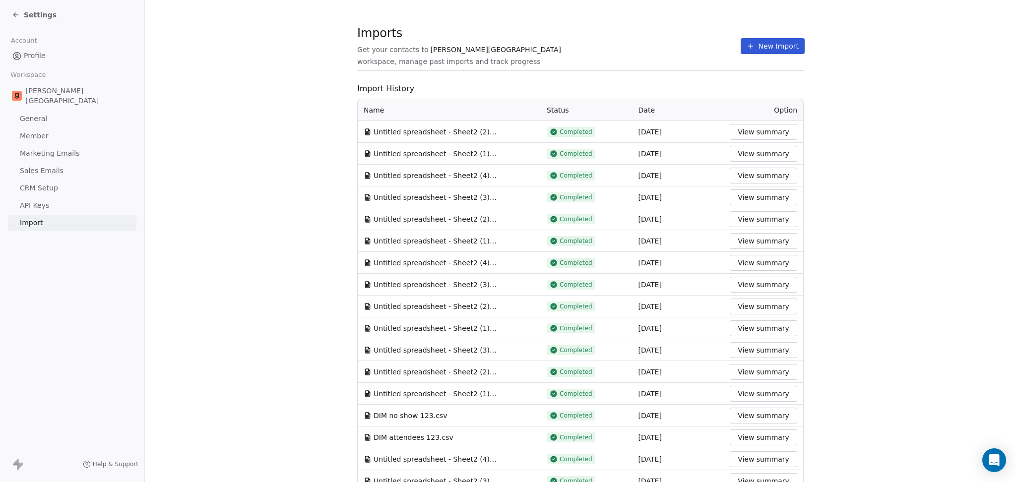
click at [655, 70] on span at bounding box center [580, 70] width 446 height 0
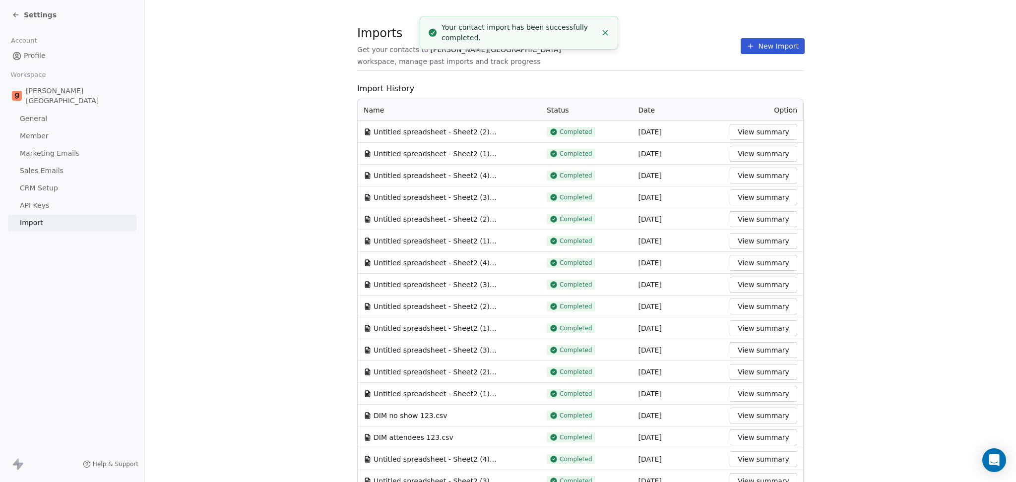
click at [747, 50] on icon at bounding box center [751, 46] width 8 height 8
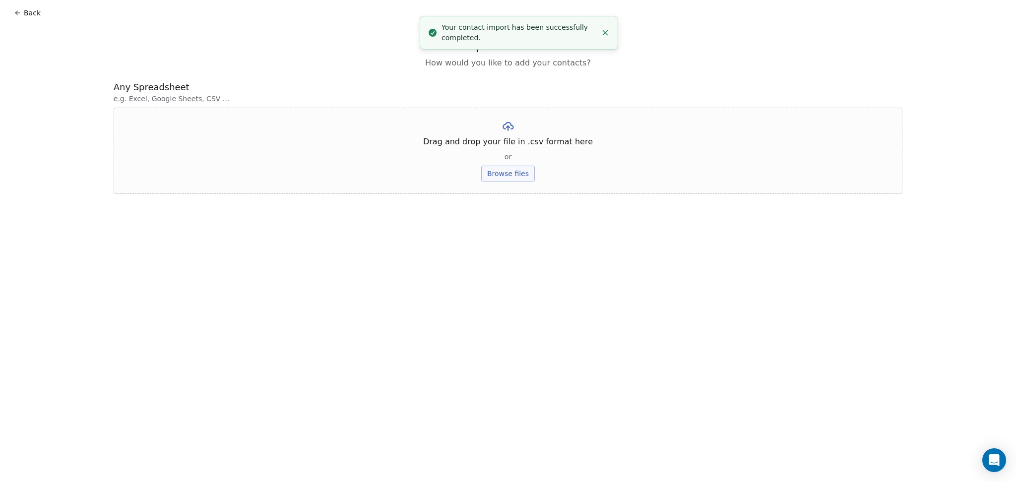
drag, startPoint x: 542, startPoint y: 176, endPoint x: 520, endPoint y: 173, distance: 22.5
click at [543, 176] on div "Drag and drop your file in .csv format here or Browse files" at bounding box center [508, 151] width 789 height 86
click at [516, 169] on button "Browse files" at bounding box center [508, 174] width 54 height 16
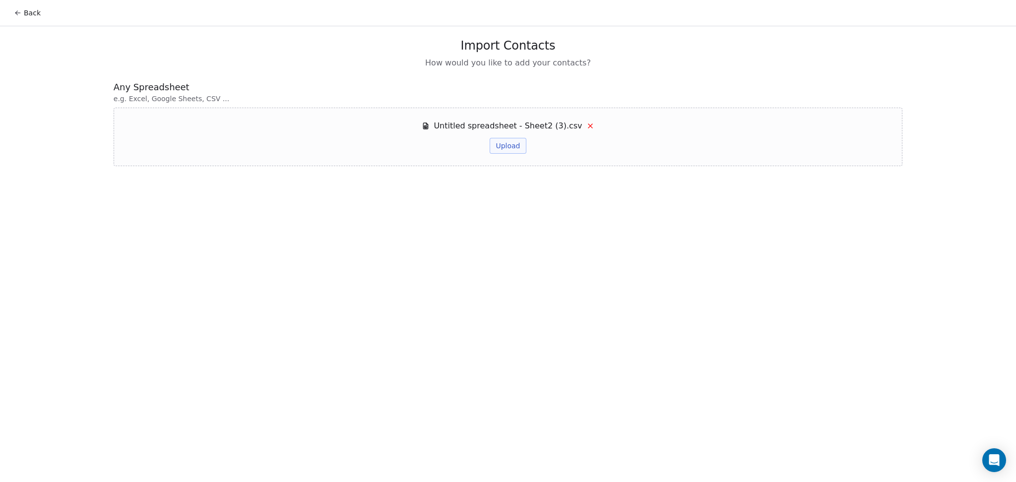
click at [501, 156] on div "Untitled spreadsheet - Sheet2 (3).csv Upload" at bounding box center [508, 137] width 789 height 59
click at [505, 155] on div "Untitled spreadsheet - Sheet2 (3).csv Upload" at bounding box center [508, 137] width 789 height 59
click at [503, 152] on button "Upload" at bounding box center [508, 146] width 36 height 16
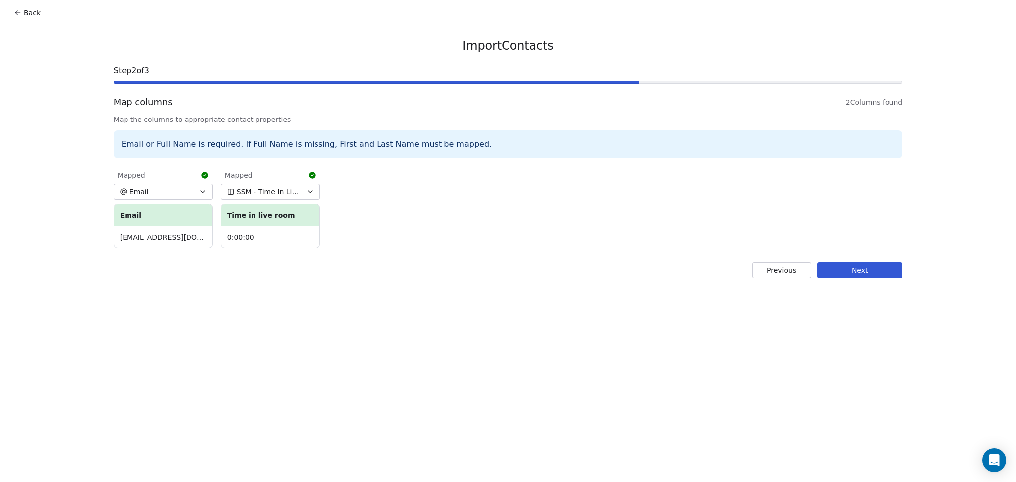
click at [837, 268] on button "Next" at bounding box center [859, 270] width 85 height 16
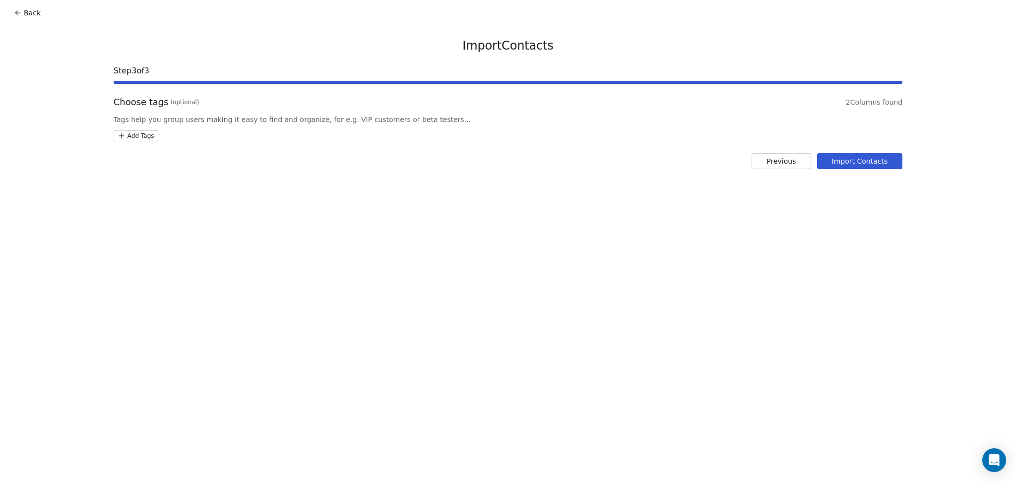
click at [146, 140] on html "Back Import Contacts Step 3 of 3 Choose tags (optional) 2 Columns found Tags he…" at bounding box center [508, 241] width 1016 height 482
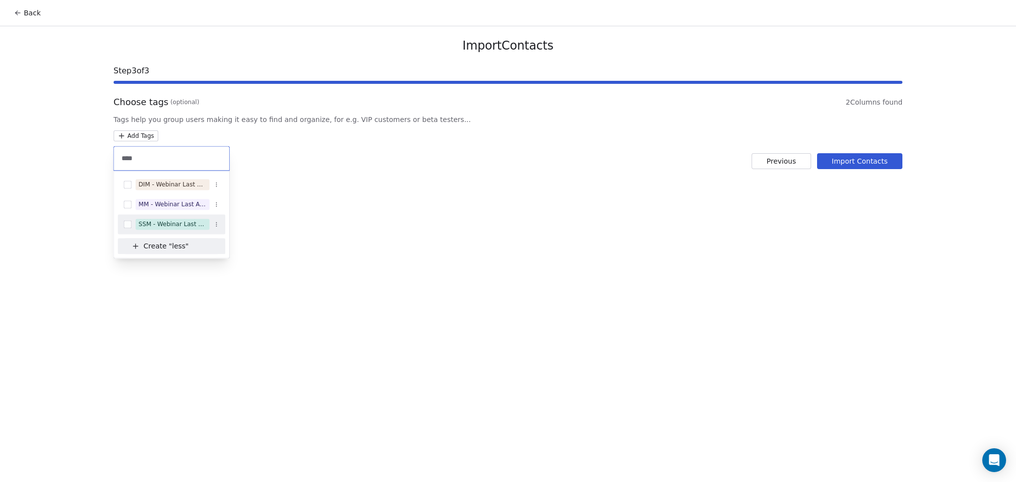
type input "****"
click at [189, 226] on div "SSM - Webinar Last Attended (Less Than 30 mins)" at bounding box center [172, 224] width 68 height 9
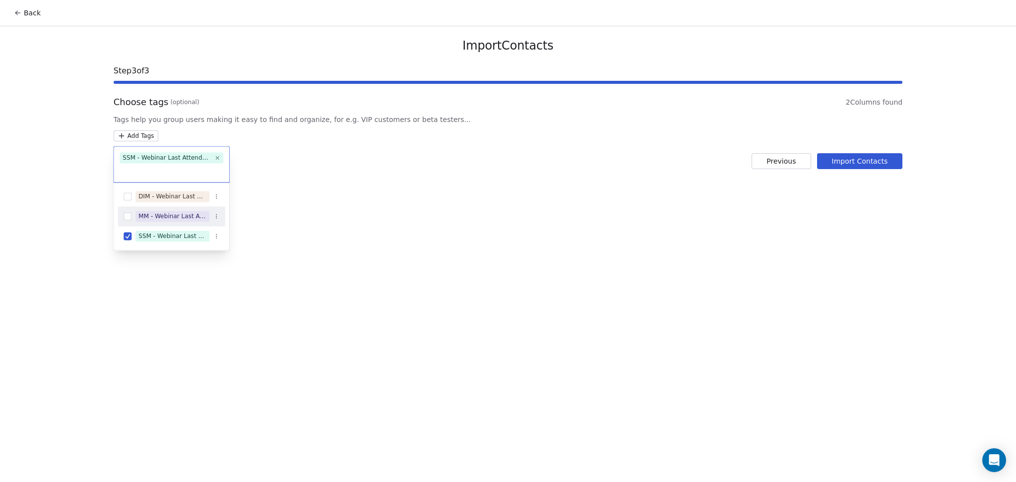
click at [393, 225] on html "Back Import Contacts Step 3 of 3 Choose tags (optional) 2 Columns found Tags he…" at bounding box center [508, 241] width 1016 height 482
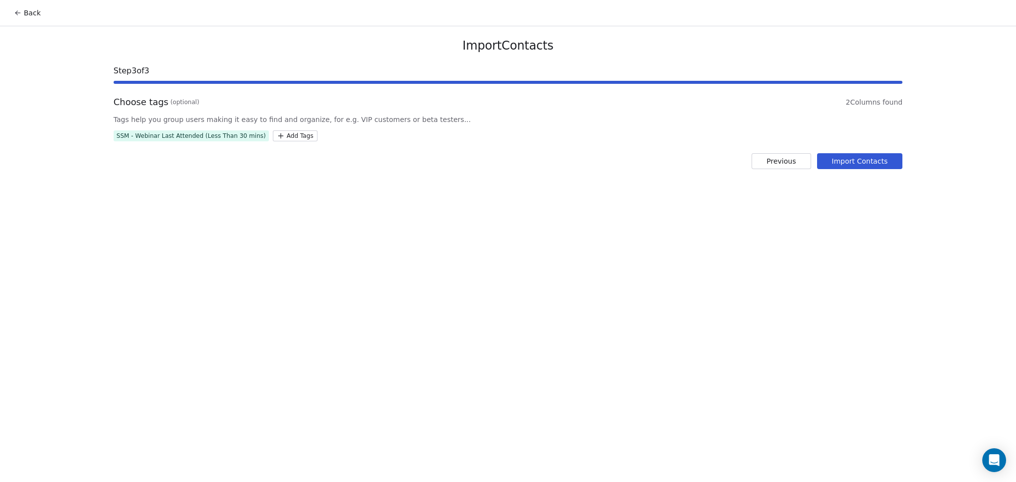
click at [870, 163] on button "Import Contacts" at bounding box center [860, 161] width 86 height 16
